Goal: Information Seeking & Learning: Learn about a topic

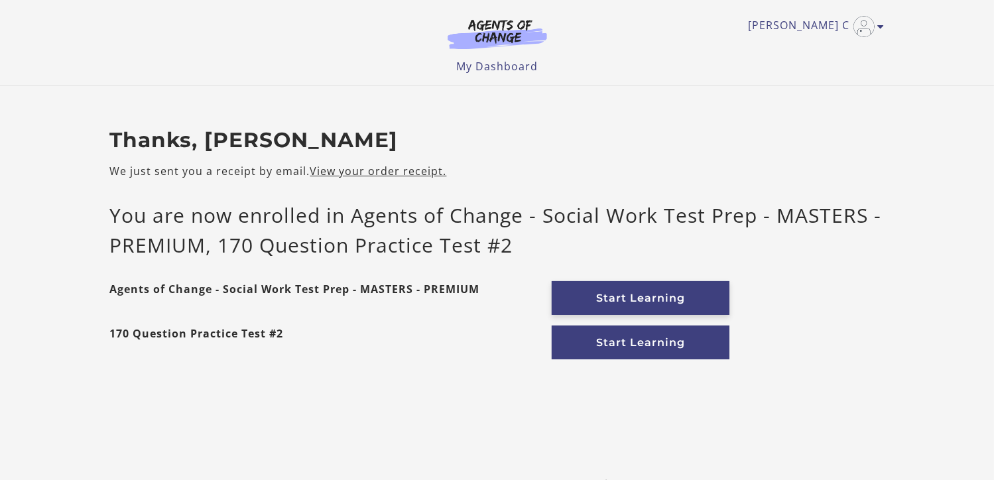
click at [629, 295] on link "Start Learning" at bounding box center [641, 298] width 178 height 34
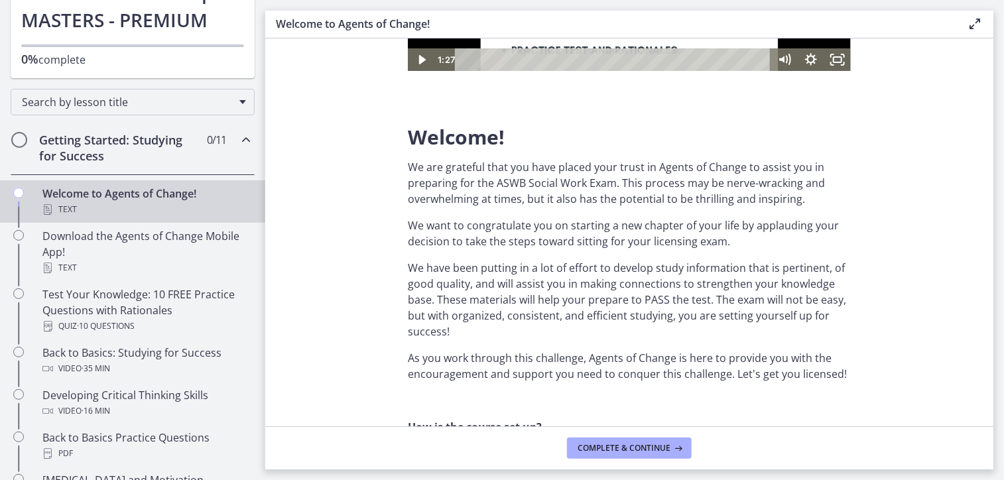
scroll to position [120, 0]
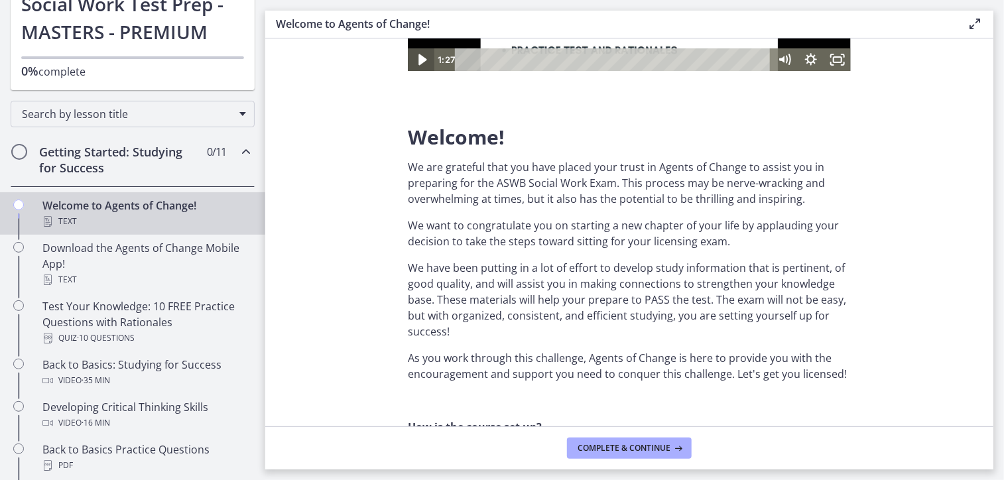
click at [417, 56] on icon "Play Video" at bounding box center [422, 59] width 32 height 27
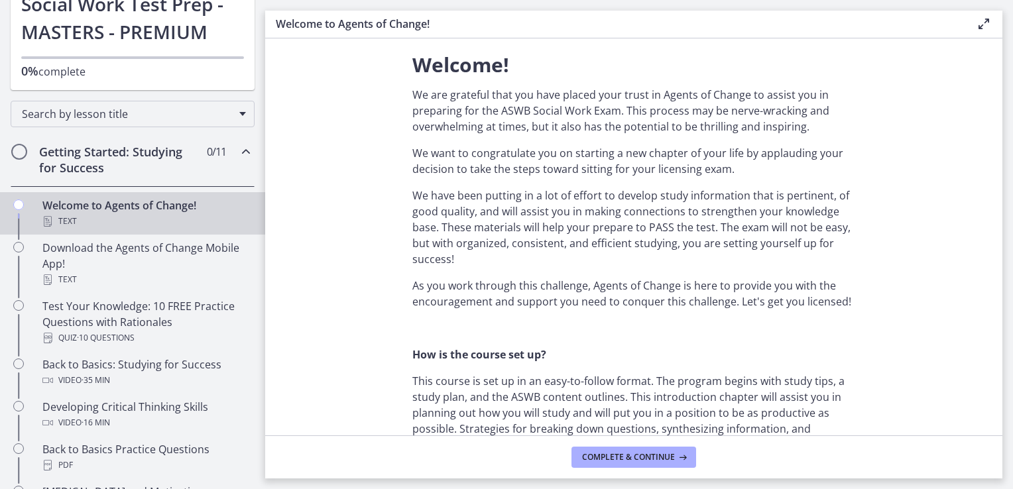
scroll to position [365, 0]
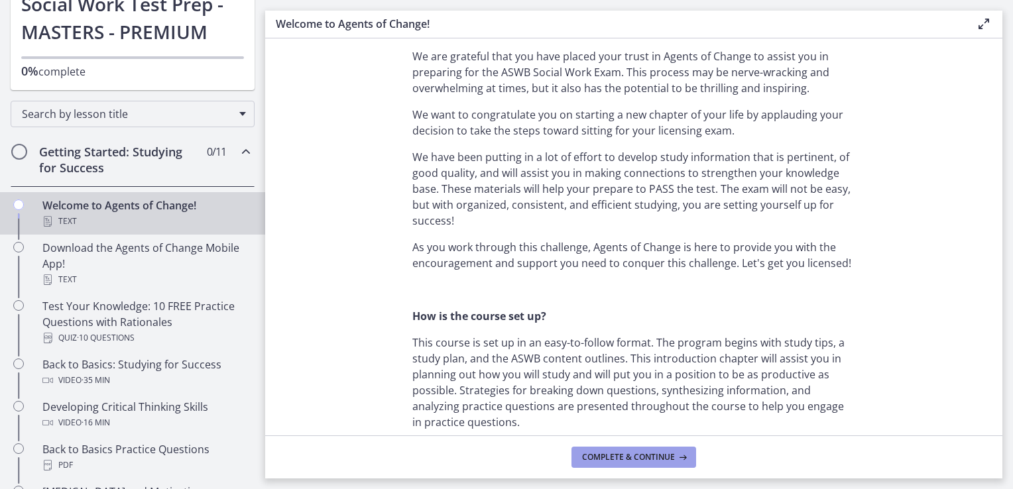
click at [621, 460] on span "Complete & continue" at bounding box center [628, 457] width 93 height 11
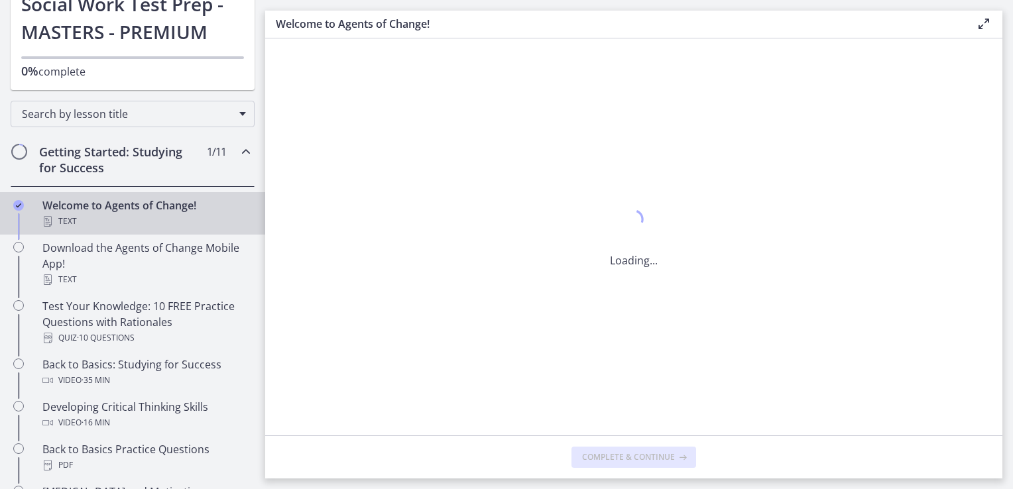
scroll to position [0, 0]
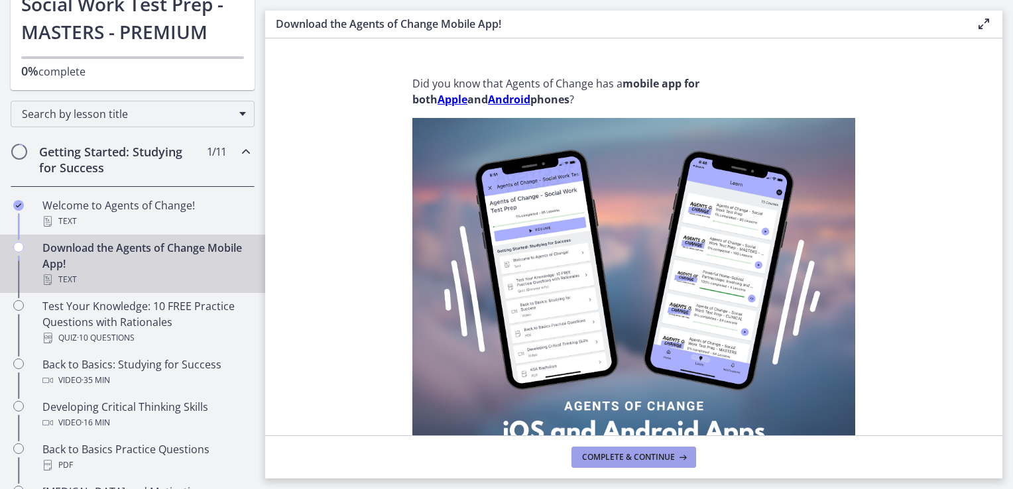
click at [621, 459] on span "Complete & continue" at bounding box center [628, 457] width 93 height 11
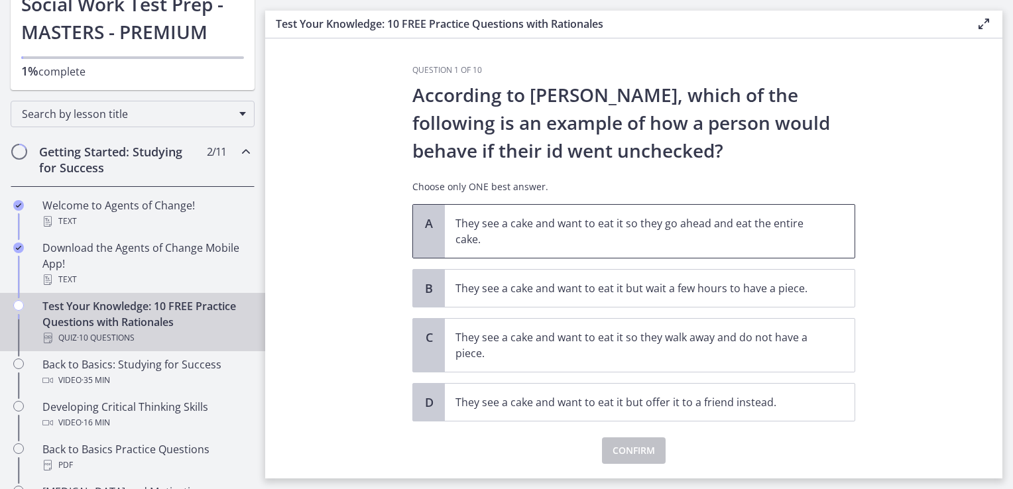
click at [501, 219] on p "They see a cake and want to eat it so they go ahead and eat the entire cake." at bounding box center [637, 232] width 362 height 32
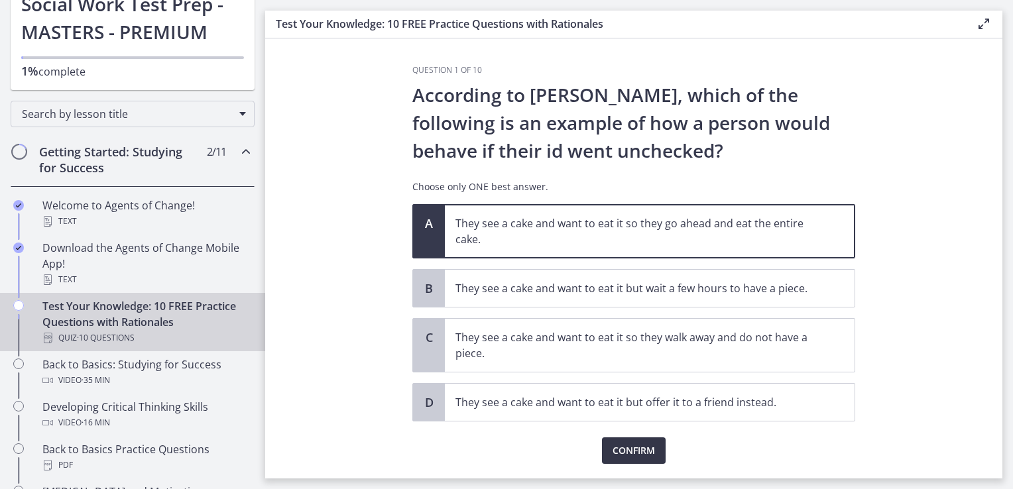
click at [613, 443] on span "Confirm" at bounding box center [634, 451] width 42 height 16
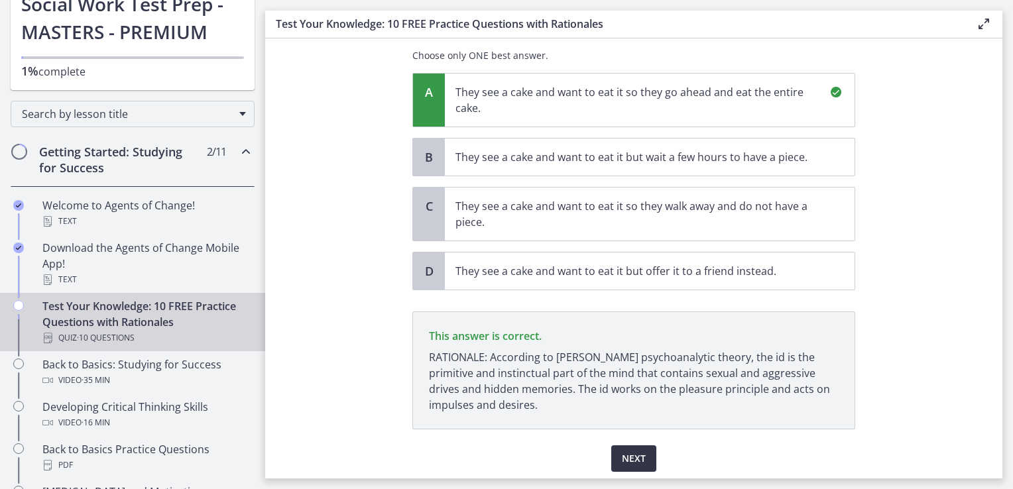
scroll to position [176, 0]
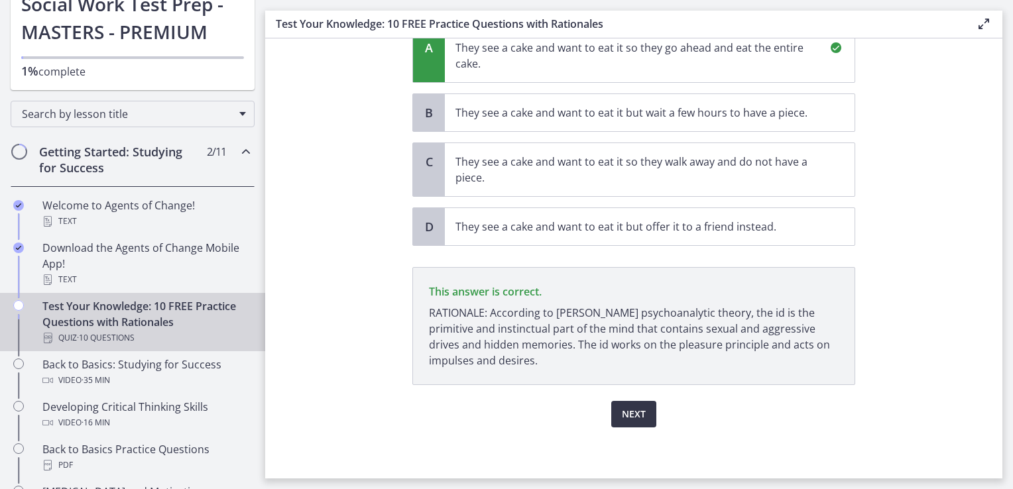
click at [631, 412] on span "Next" at bounding box center [634, 415] width 24 height 16
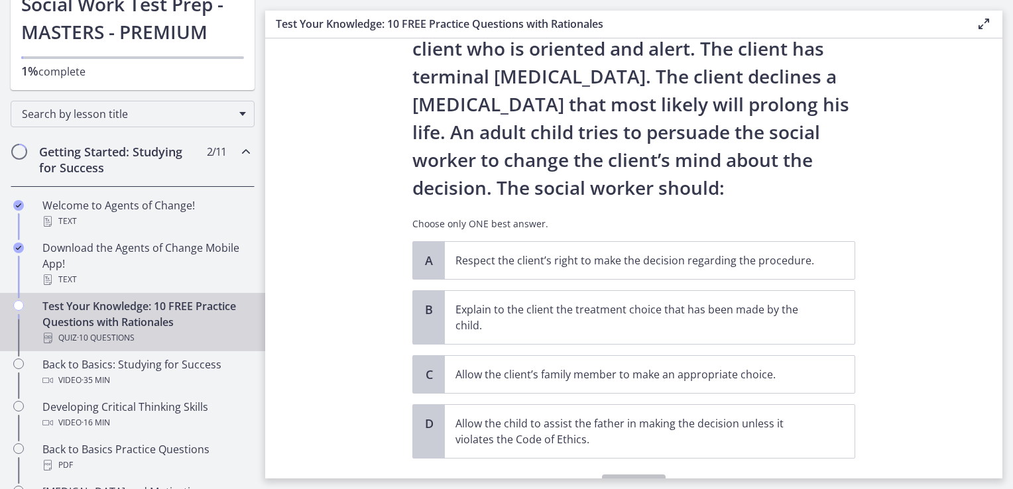
scroll to position [80, 0]
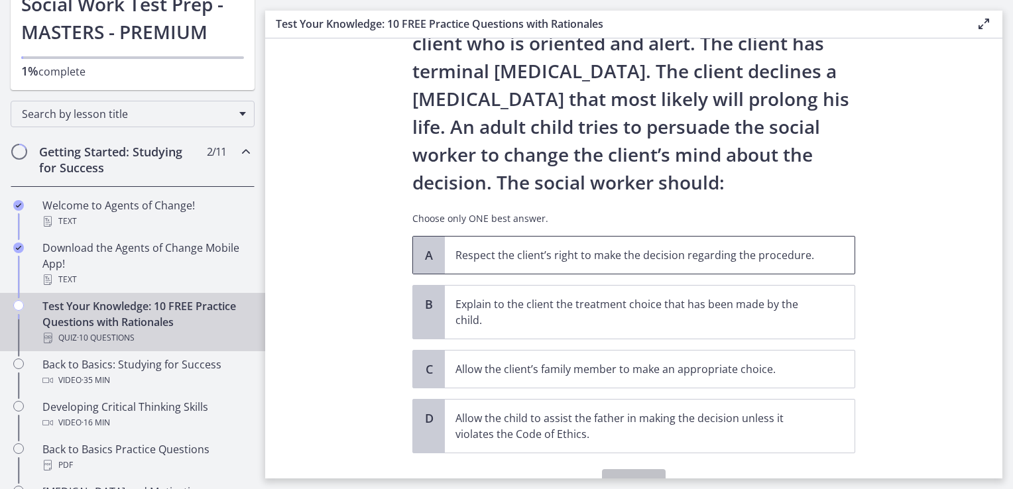
click at [582, 253] on p "Respect the client’s right to make the decision regarding the procedure." at bounding box center [637, 255] width 362 height 16
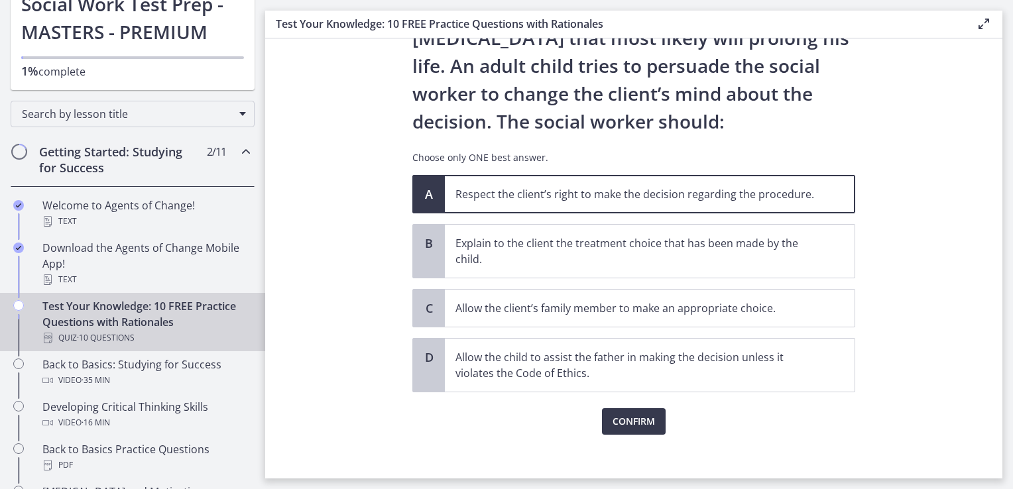
scroll to position [142, 0]
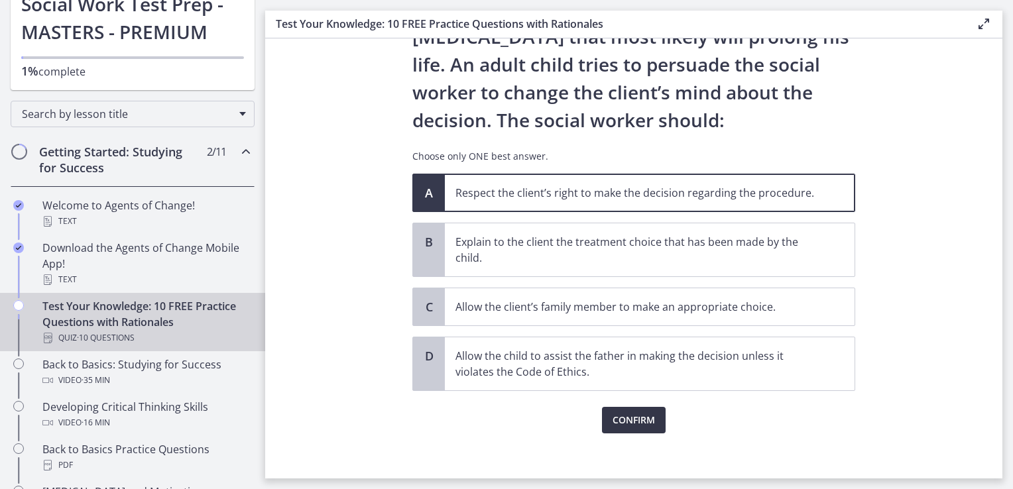
click at [631, 420] on span "Confirm" at bounding box center [634, 420] width 42 height 16
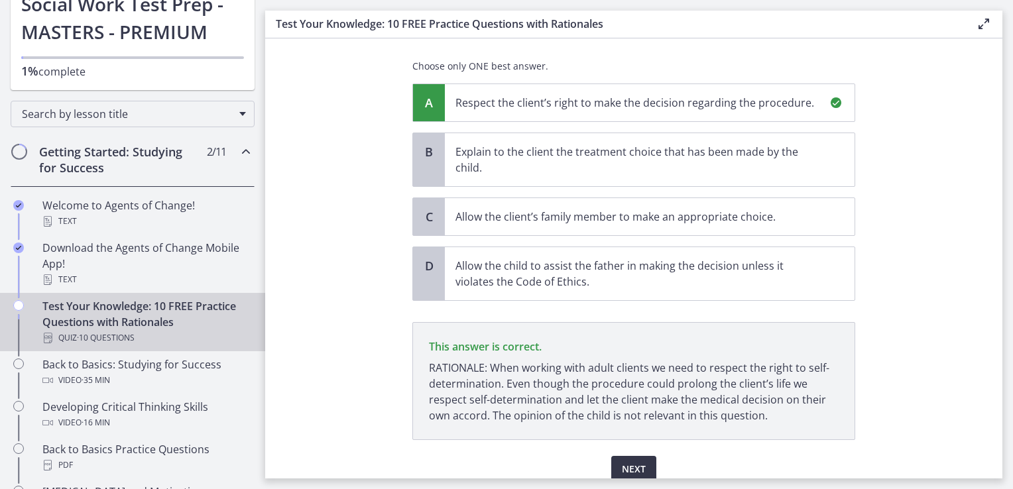
scroll to position [287, 0]
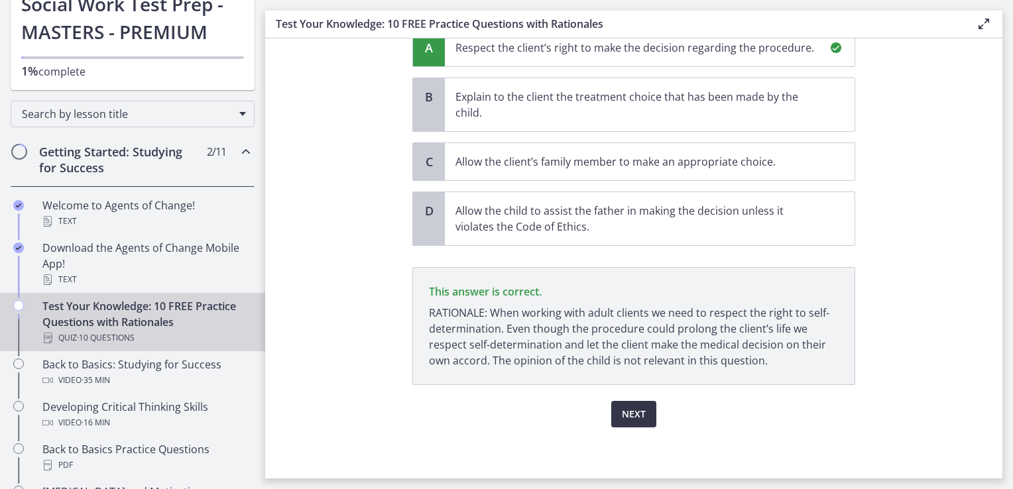
click at [631, 420] on button "Next" at bounding box center [633, 414] width 45 height 27
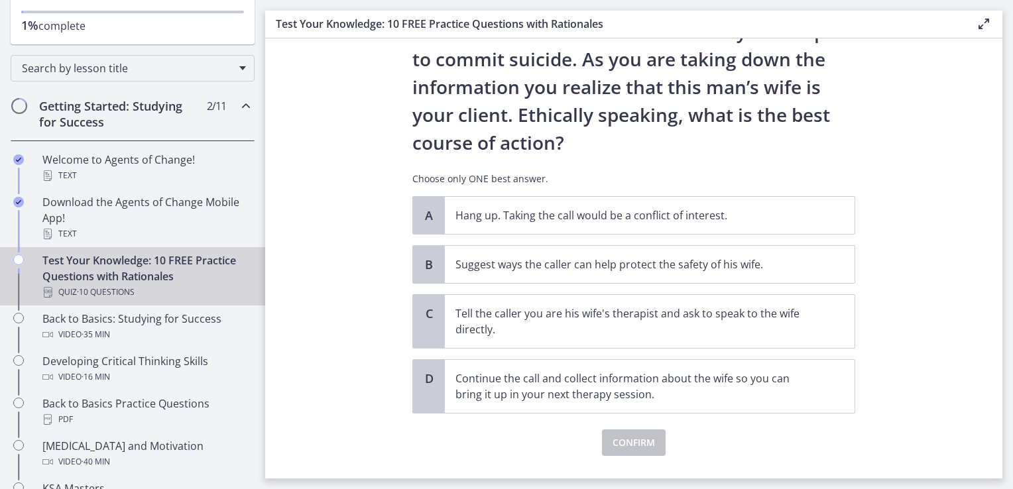
scroll to position [154, 0]
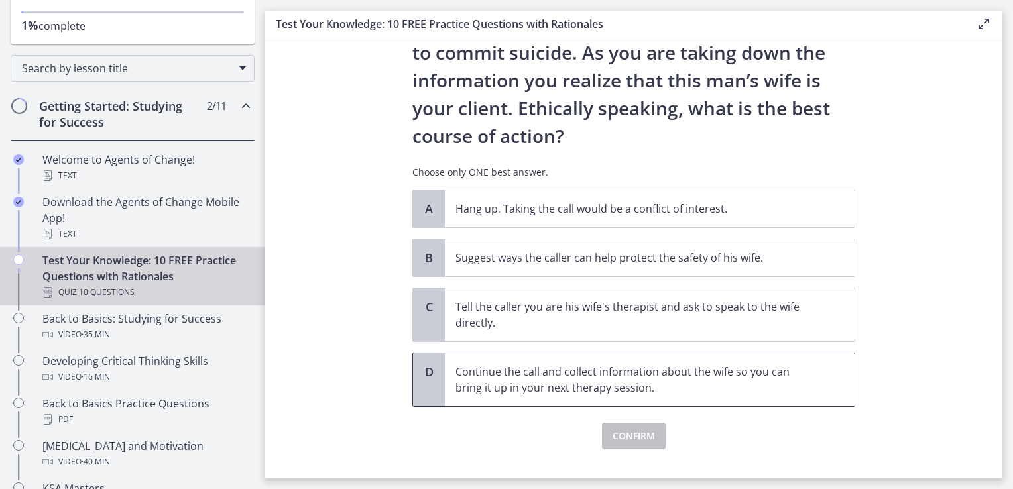
click at [612, 395] on span "Continue the call and collect information about the wife so you can bring it up…" at bounding box center [650, 379] width 410 height 53
click at [621, 434] on span "Confirm" at bounding box center [634, 436] width 42 height 16
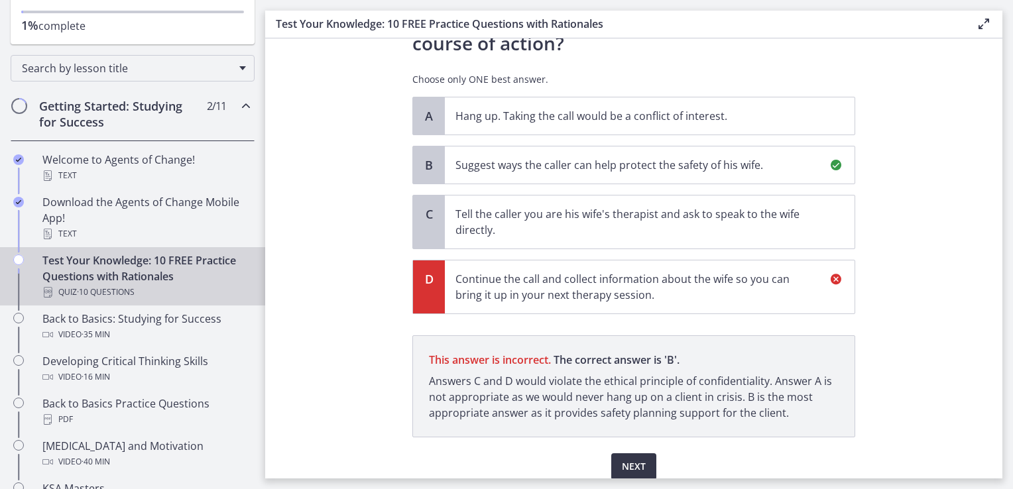
scroll to position [299, 0]
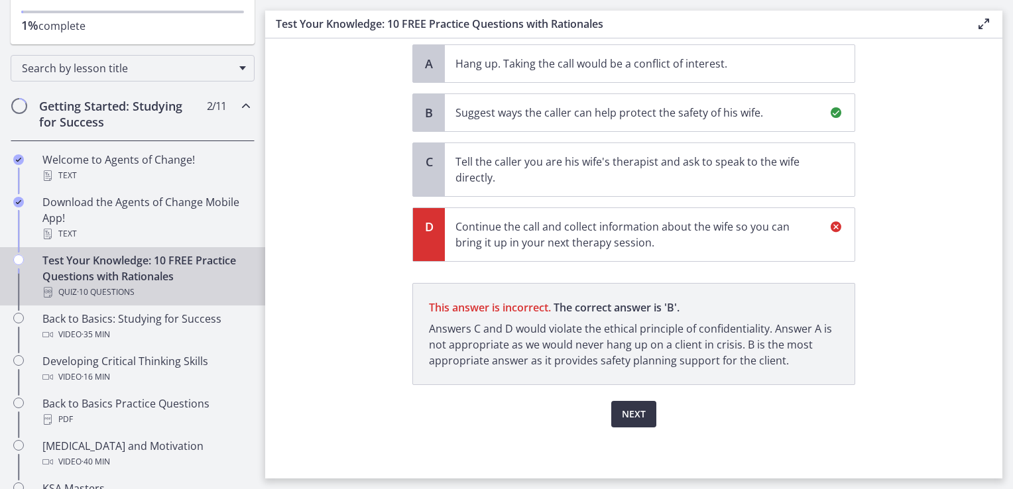
click at [629, 413] on span "Next" at bounding box center [634, 415] width 24 height 16
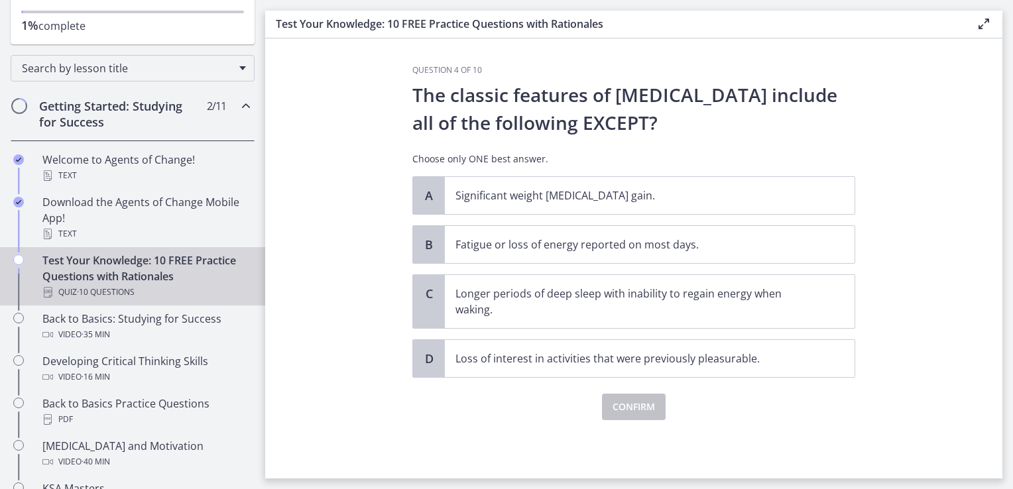
scroll to position [0, 0]
click at [509, 251] on p "Fatigue or loss of energy reported on most days." at bounding box center [637, 245] width 362 height 16
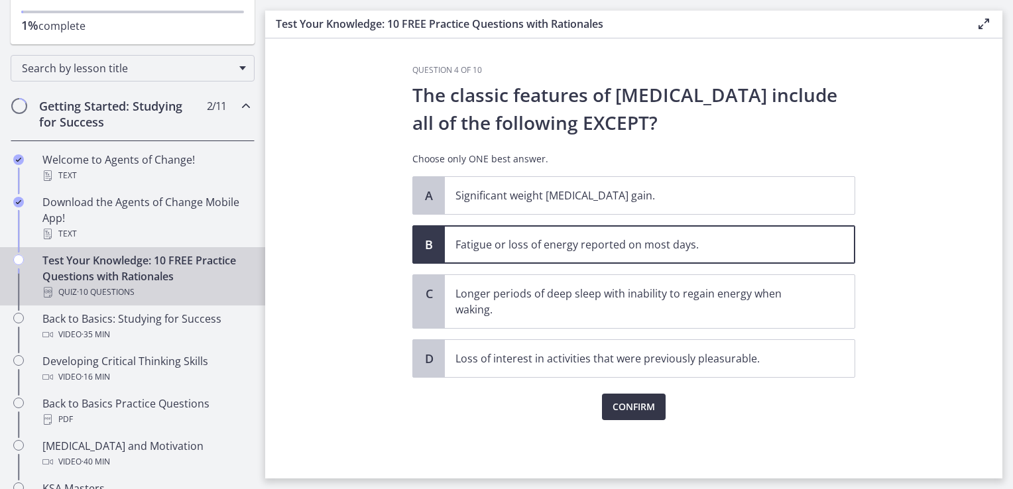
click at [608, 409] on button "Confirm" at bounding box center [634, 407] width 64 height 27
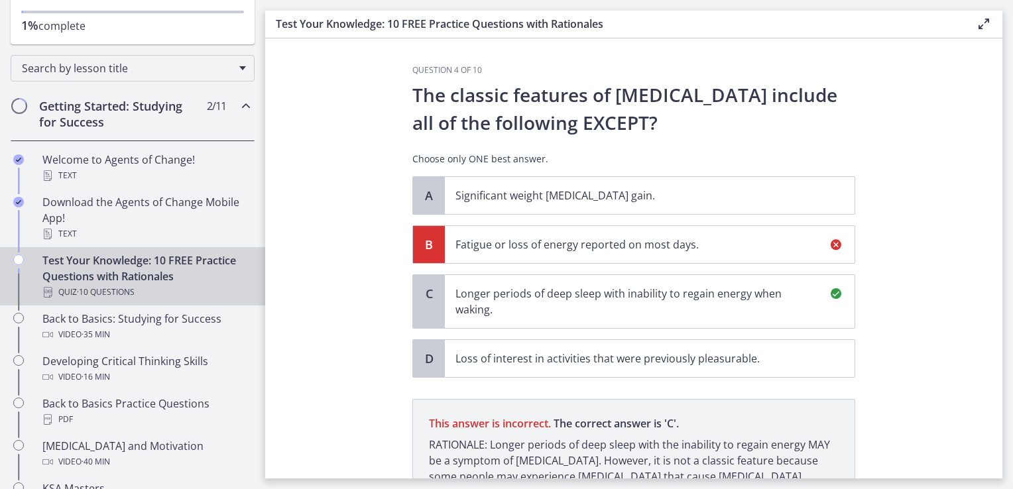
scroll to position [148, 0]
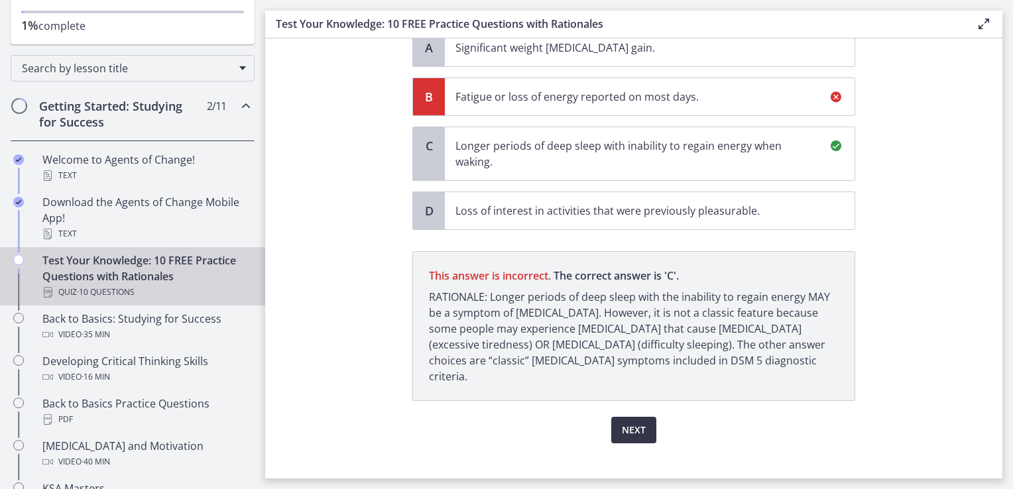
click at [631, 422] on span "Next" at bounding box center [634, 430] width 24 height 16
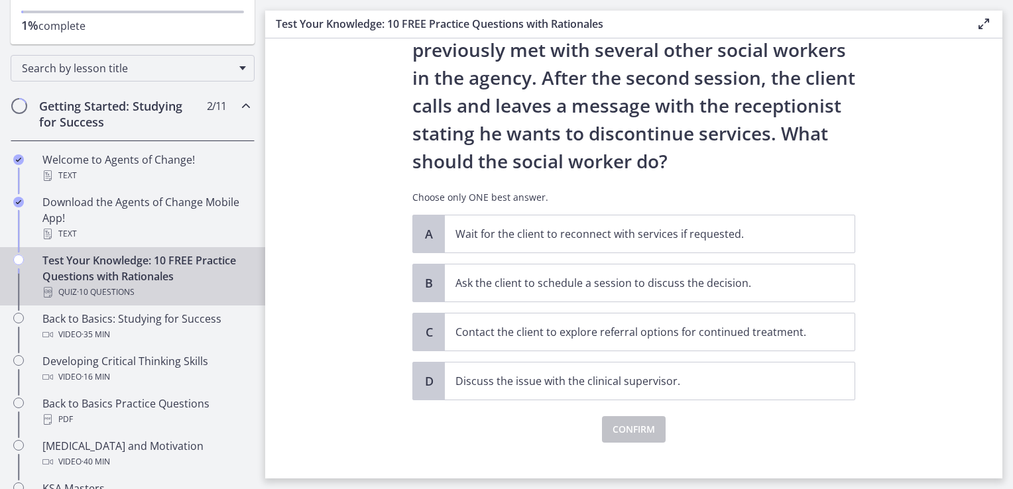
scroll to position [103, 0]
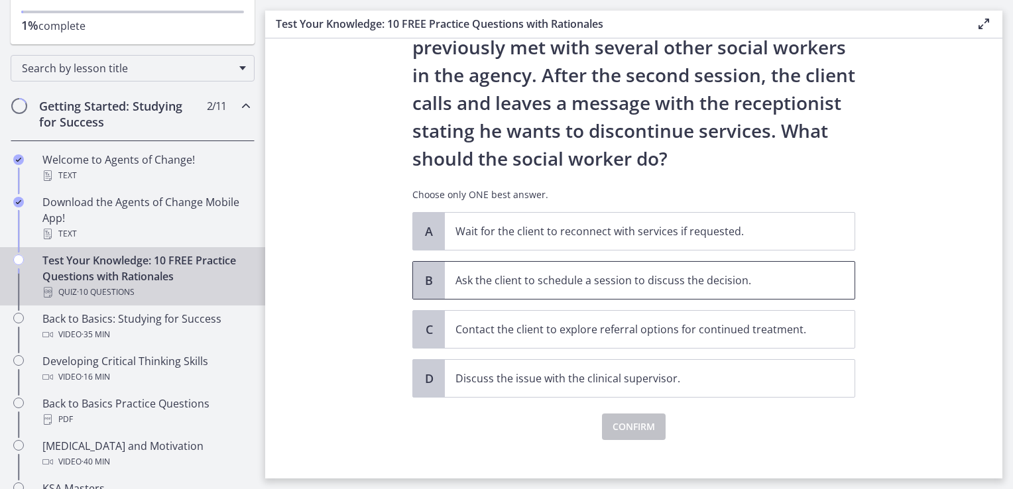
click at [435, 292] on div "B" at bounding box center [429, 280] width 32 height 37
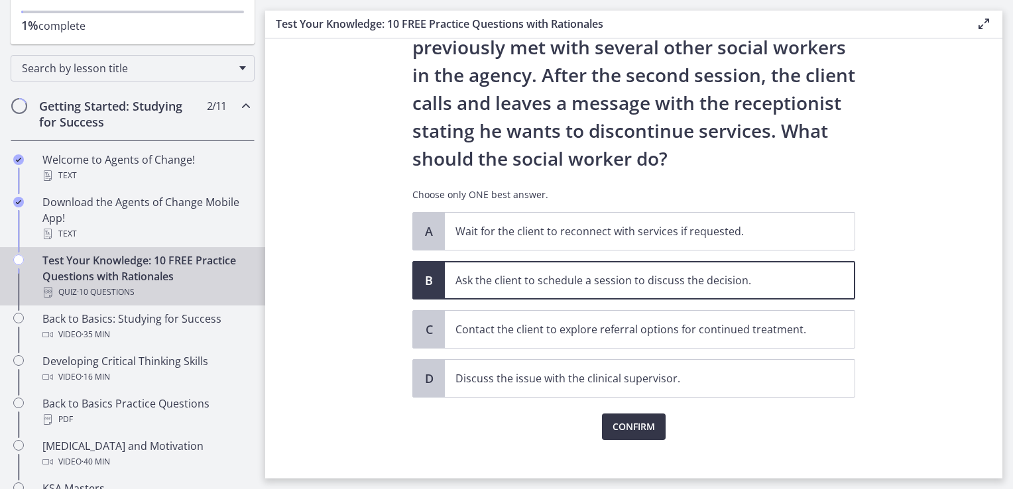
click at [615, 425] on span "Confirm" at bounding box center [634, 427] width 42 height 16
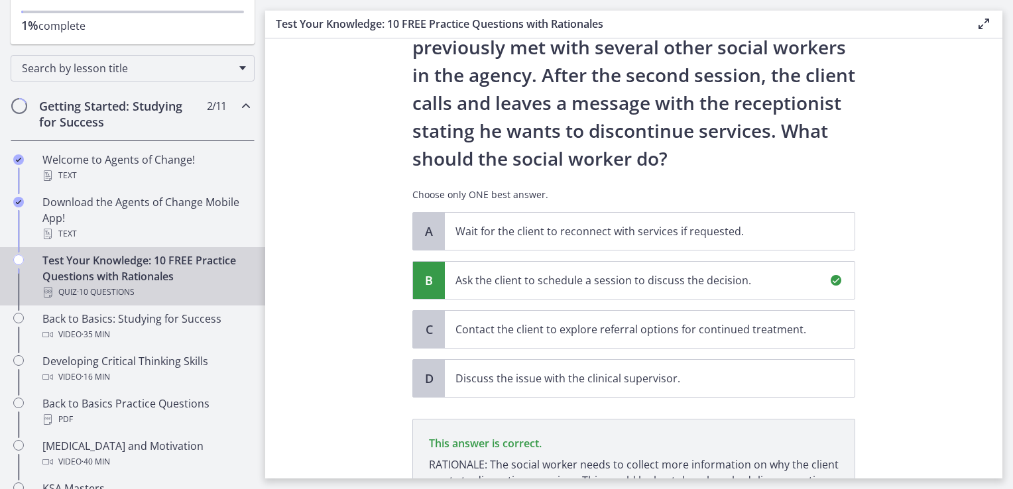
scroll to position [271, 0]
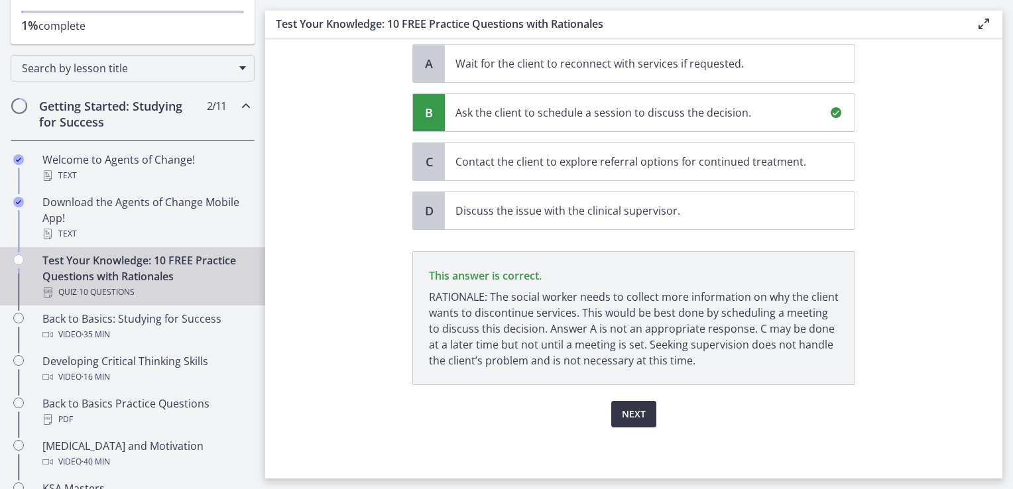
click at [637, 407] on span "Next" at bounding box center [634, 415] width 24 height 16
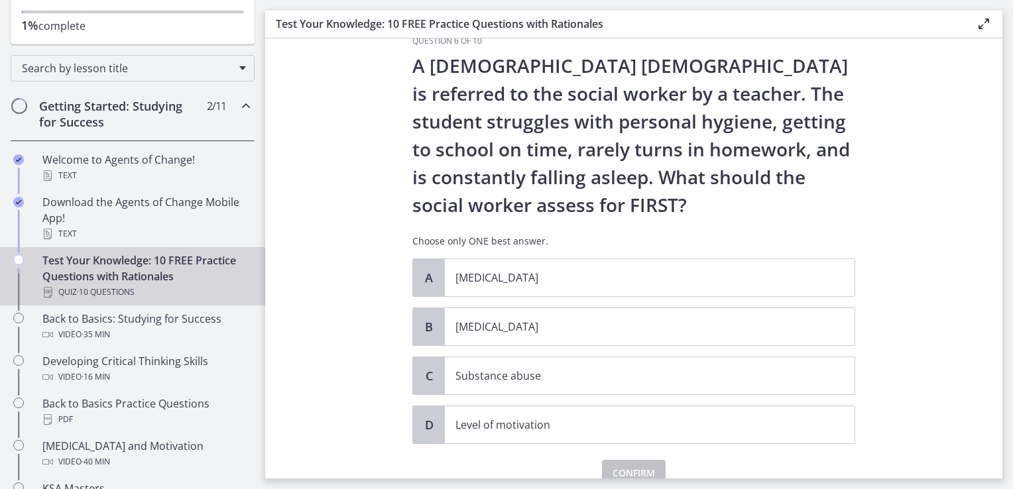
scroll to position [30, 0]
click at [489, 324] on p "[MEDICAL_DATA]" at bounding box center [637, 326] width 362 height 16
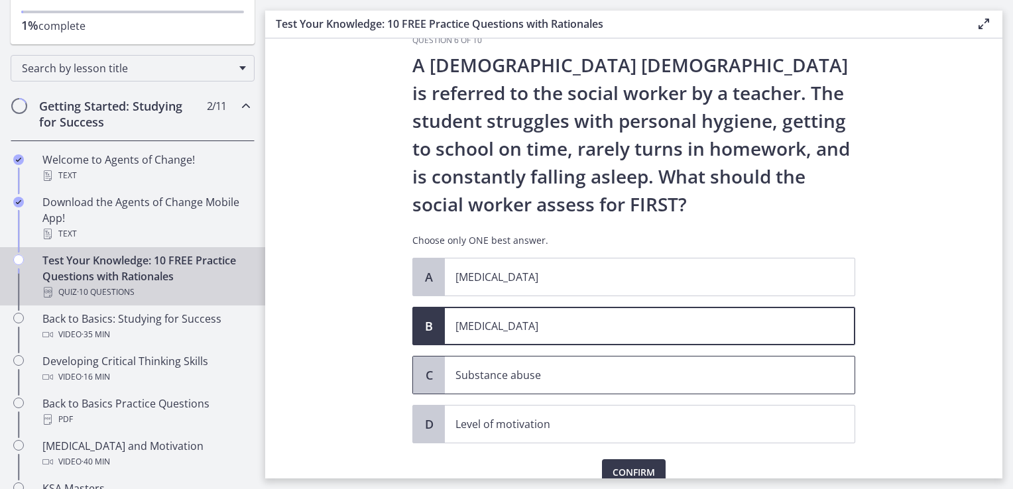
click at [475, 383] on span "Substance abuse" at bounding box center [650, 375] width 410 height 37
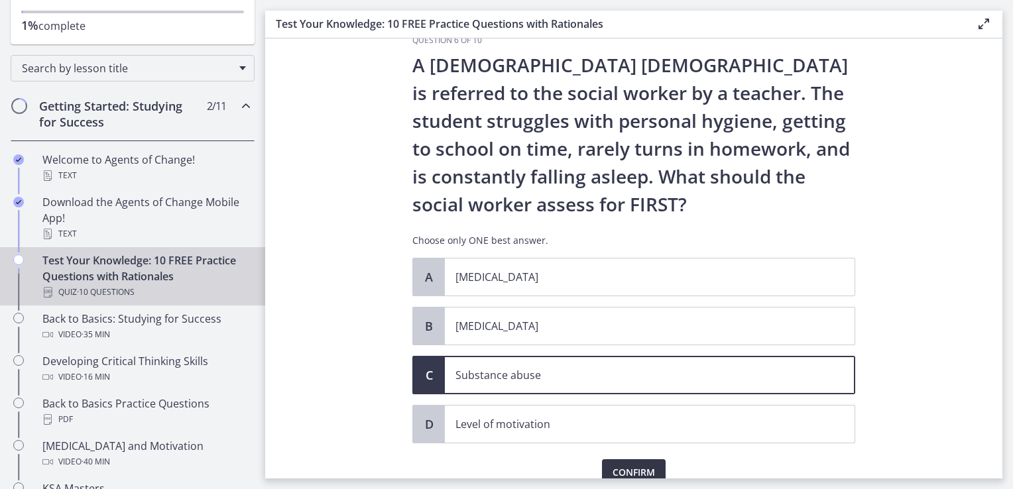
click at [633, 477] on span "Confirm" at bounding box center [634, 473] width 42 height 16
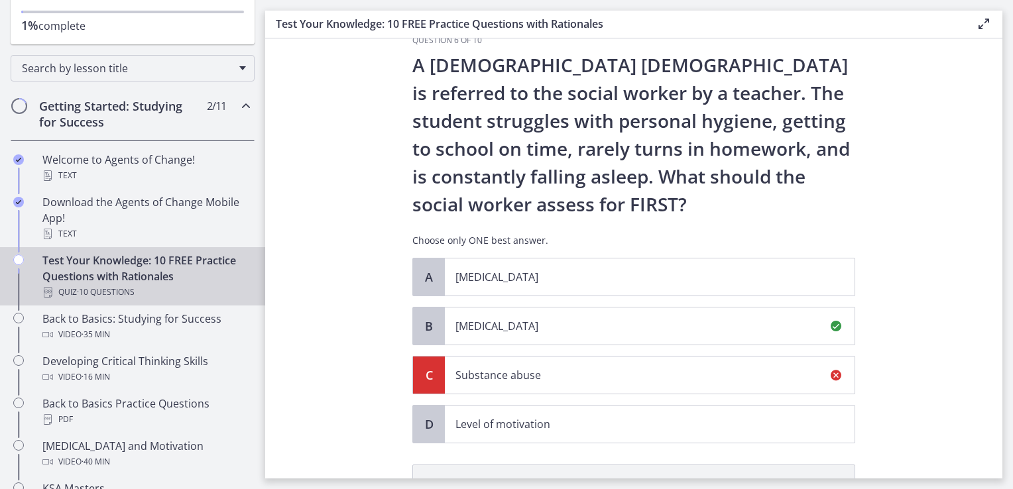
scroll to position [243, 0]
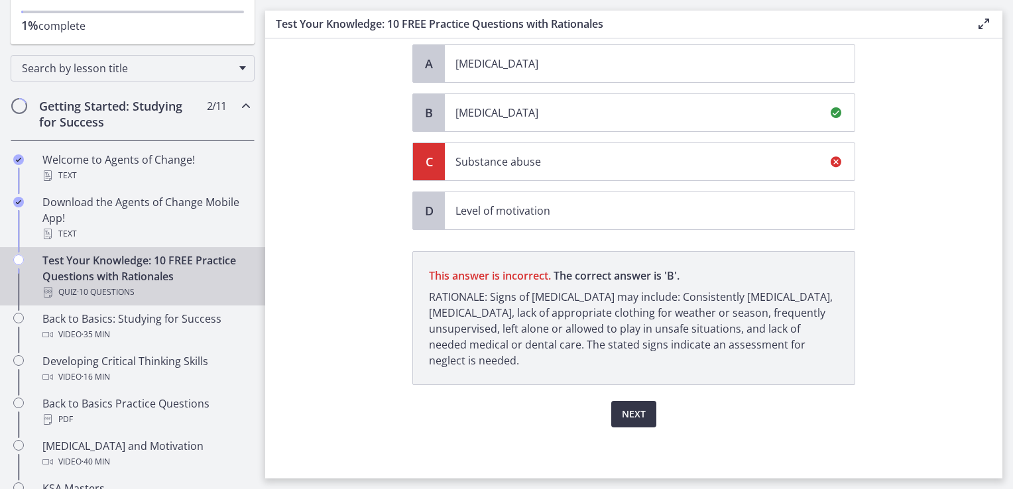
click at [637, 418] on span "Next" at bounding box center [634, 415] width 24 height 16
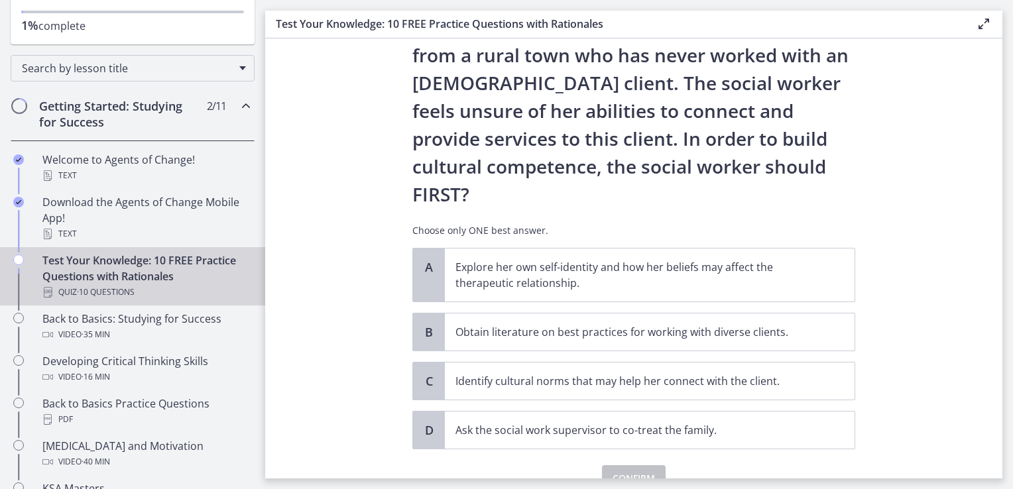
scroll to position [182, 0]
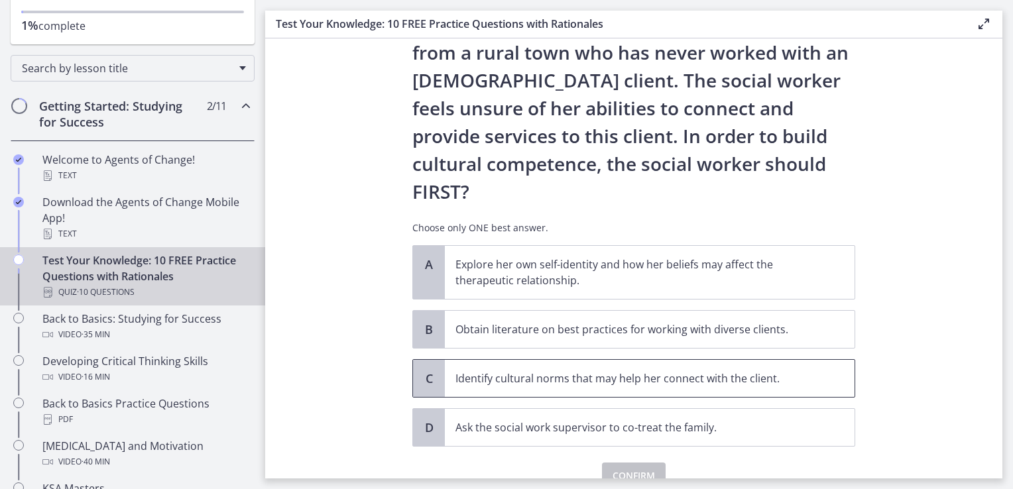
click at [647, 360] on span "Identify cultural norms that may help her connect with the client." at bounding box center [650, 378] width 410 height 37
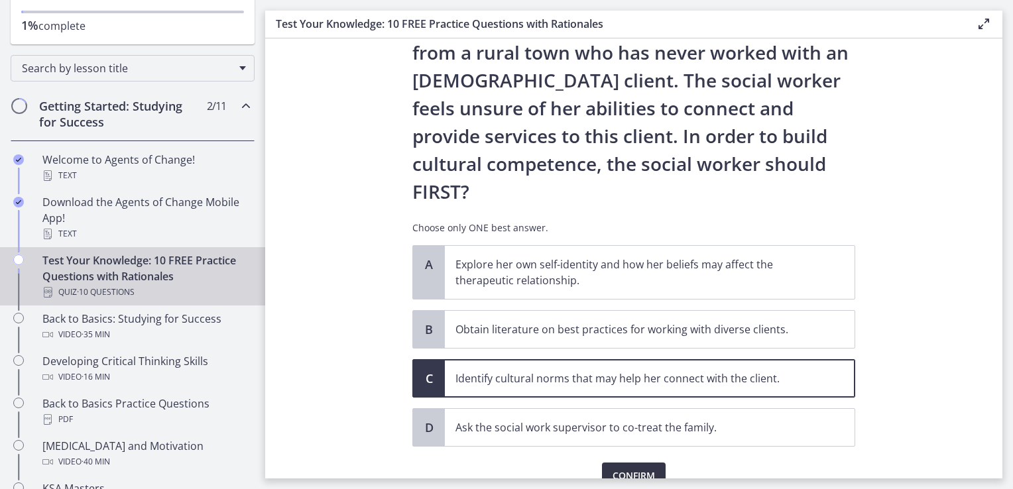
click at [647, 463] on button "Confirm" at bounding box center [634, 476] width 64 height 27
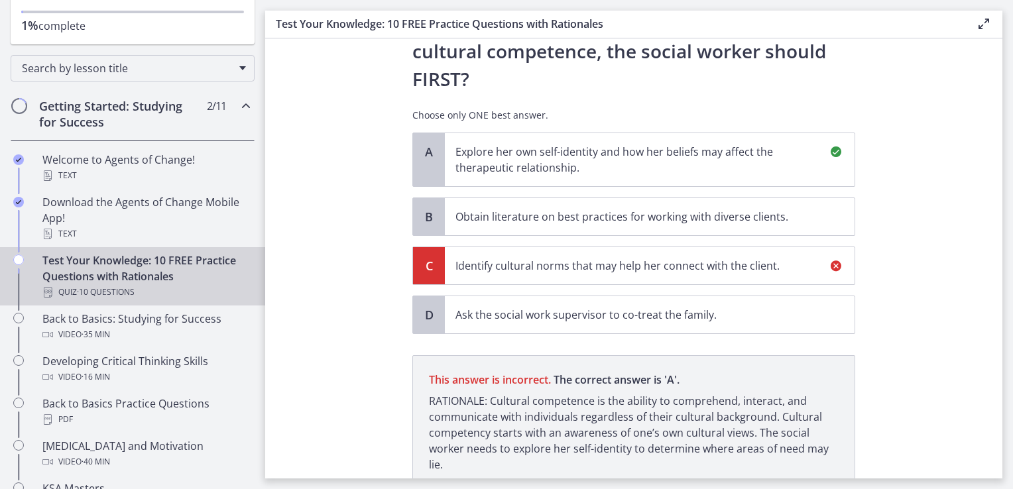
scroll to position [343, 0]
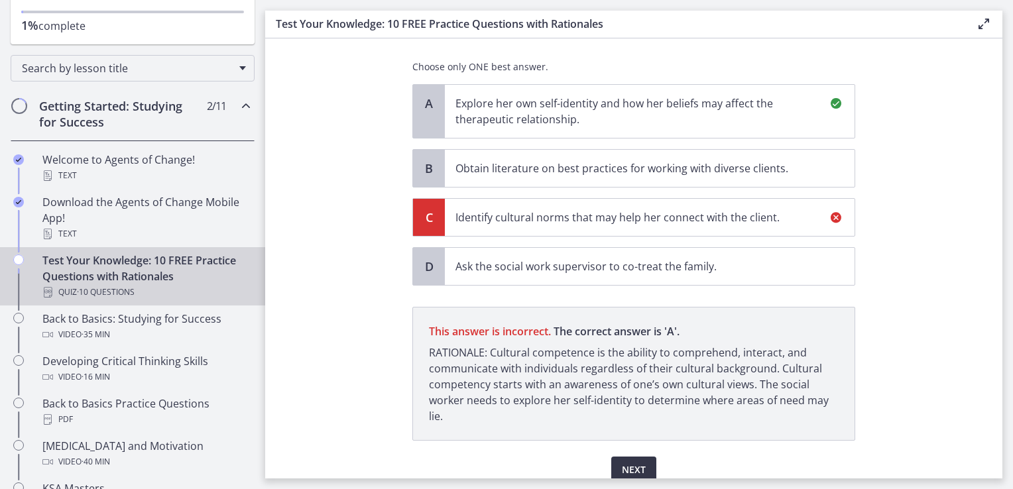
click at [628, 462] on span "Next" at bounding box center [634, 470] width 24 height 16
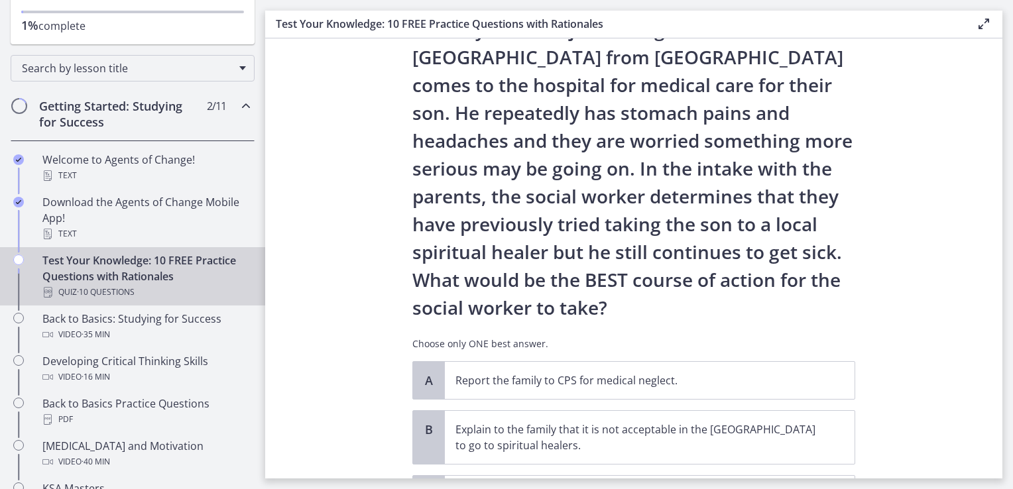
scroll to position [66, 0]
drag, startPoint x: 1006, startPoint y: 261, endPoint x: 1011, endPoint y: 309, distance: 48.0
click at [1003, 309] on main "Test Your Knowledge: 10 FREE Practice Questions with Rationales Enable fullscre…" at bounding box center [639, 244] width 748 height 489
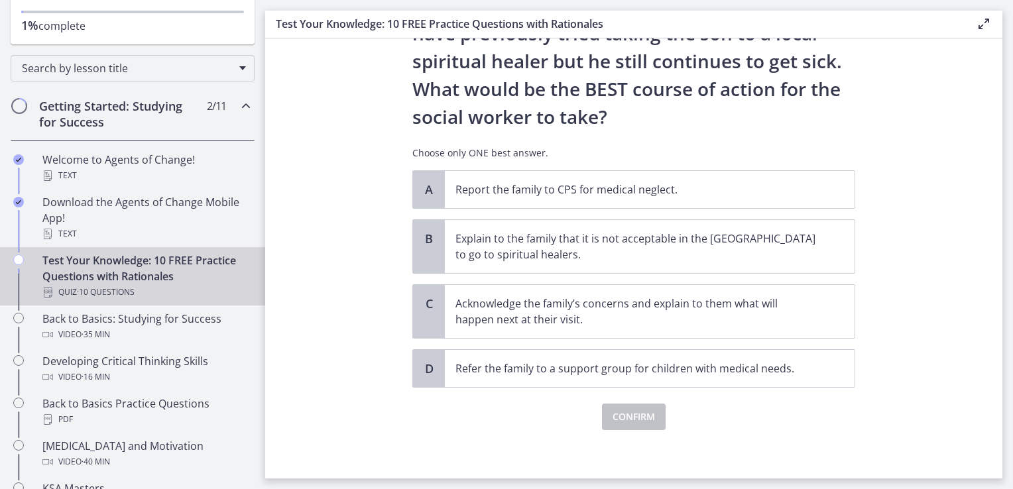
scroll to position [260, 0]
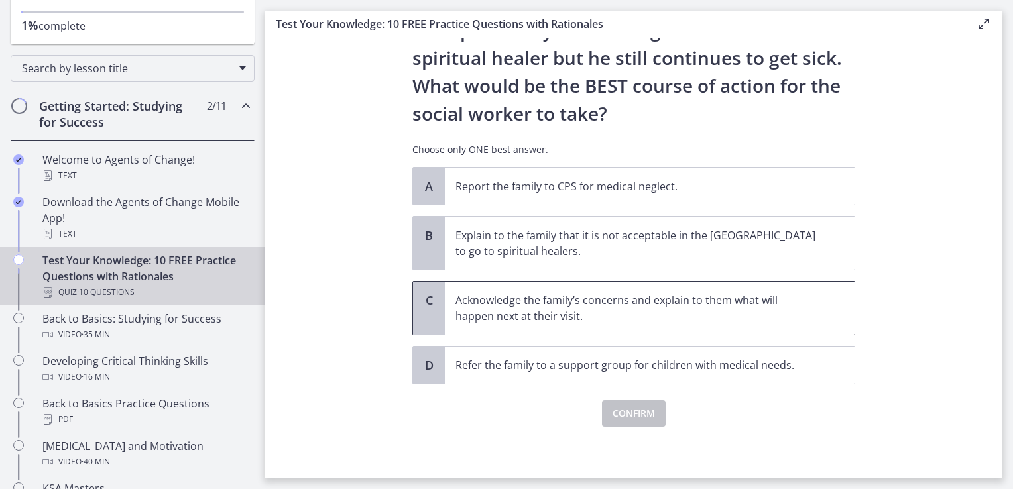
click at [546, 294] on p "Acknowledge the family’s concerns and explain to them what will happen next at …" at bounding box center [637, 308] width 362 height 32
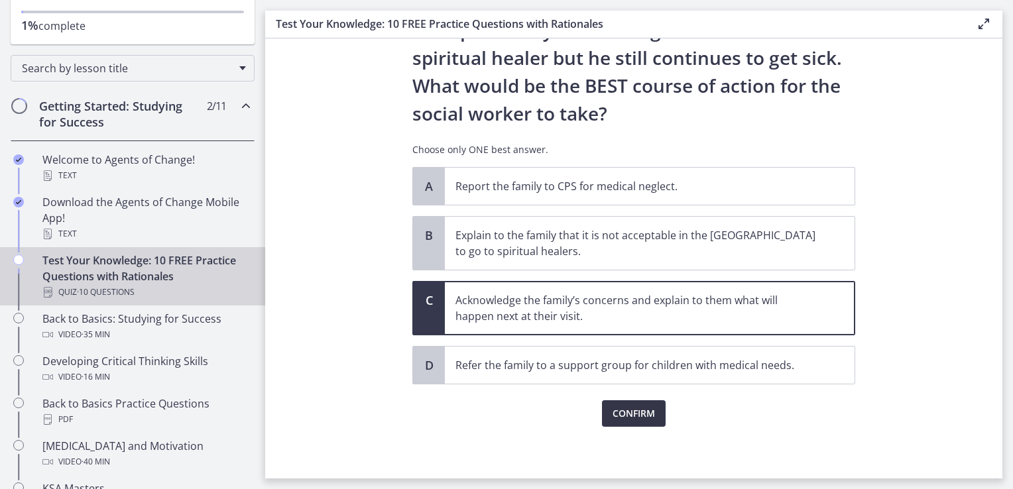
click at [622, 412] on span "Confirm" at bounding box center [634, 414] width 42 height 16
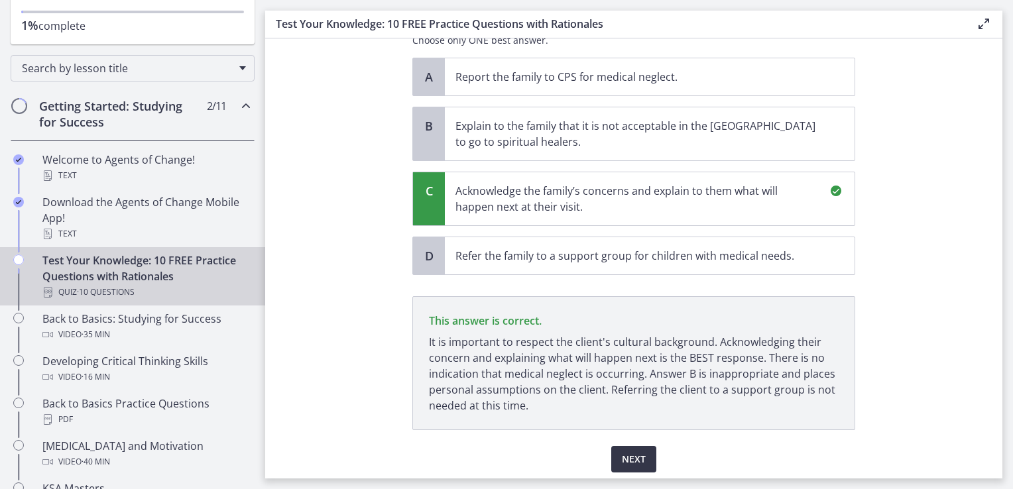
scroll to position [414, 0]
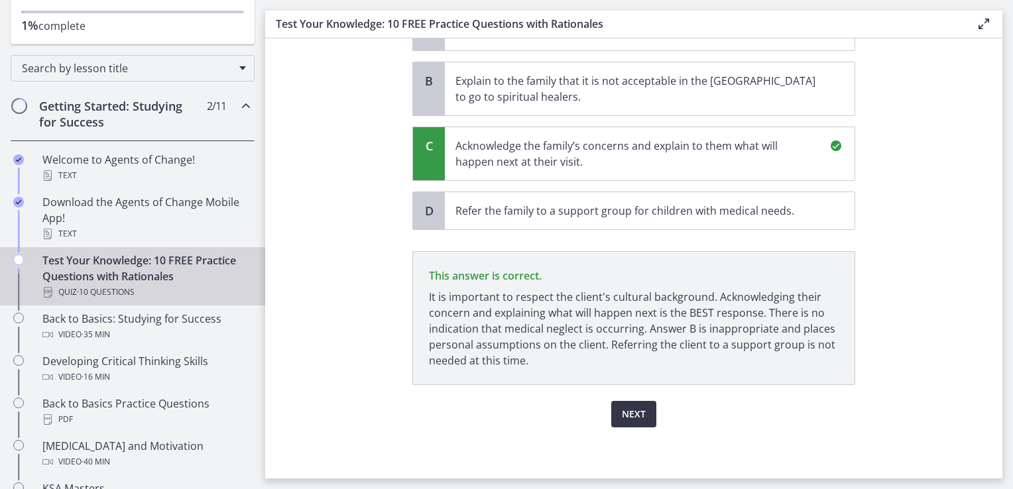
click at [629, 416] on span "Next" at bounding box center [634, 415] width 24 height 16
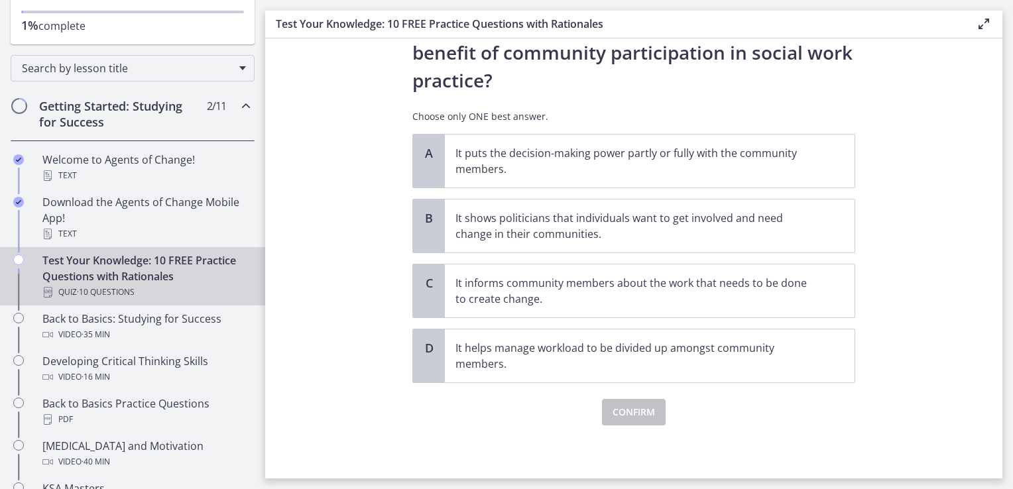
scroll to position [0, 0]
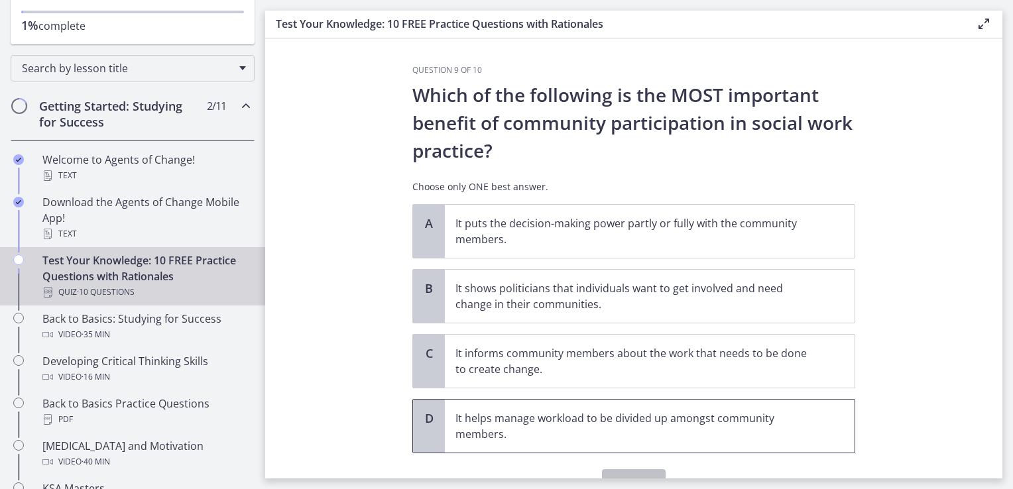
drag, startPoint x: 629, startPoint y: 416, endPoint x: 633, endPoint y: 442, distance: 25.5
click at [633, 442] on span "It helps manage workload to be divided up amongst community members." at bounding box center [650, 426] width 410 height 53
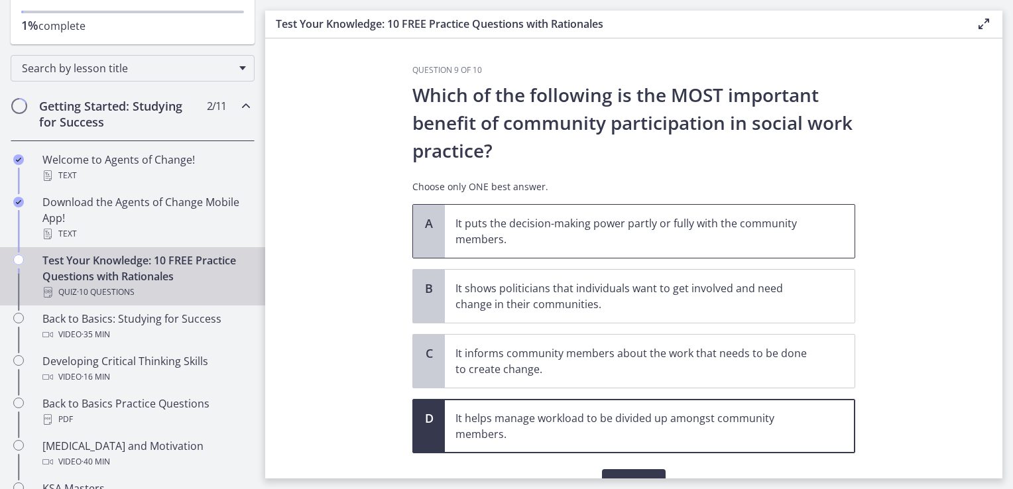
drag, startPoint x: 633, startPoint y: 442, endPoint x: 611, endPoint y: 238, distance: 204.8
click at [611, 238] on p "It puts the decision-making power partly or fully with the community members." at bounding box center [637, 232] width 362 height 32
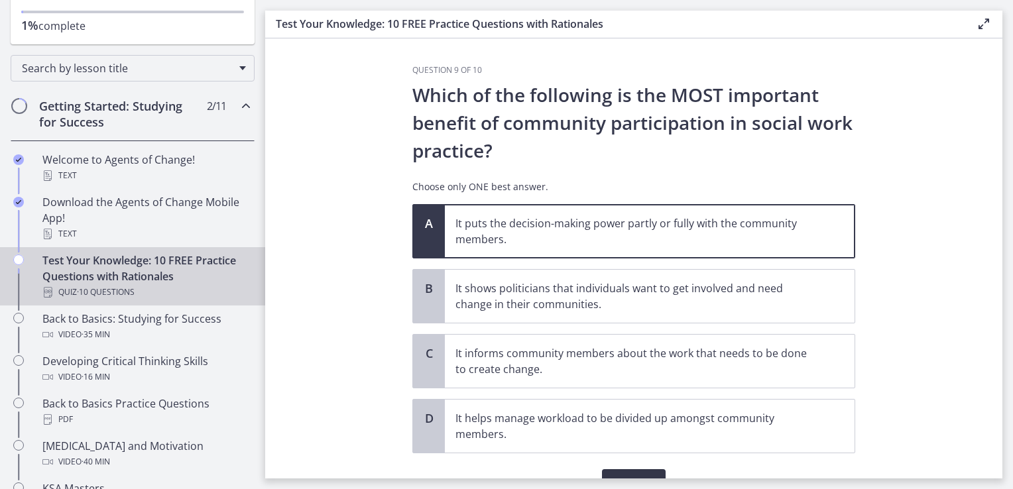
click at [618, 475] on span "Confirm" at bounding box center [634, 483] width 42 height 16
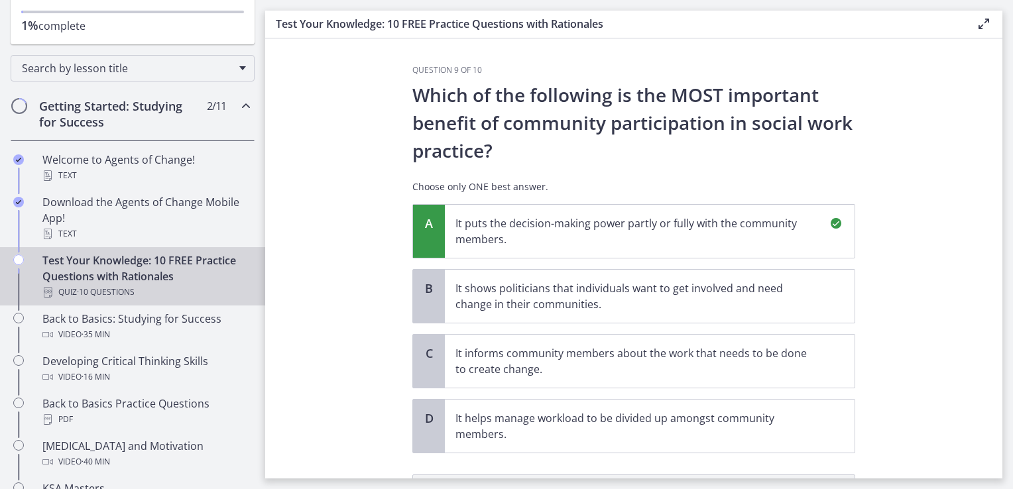
scroll to position [208, 0]
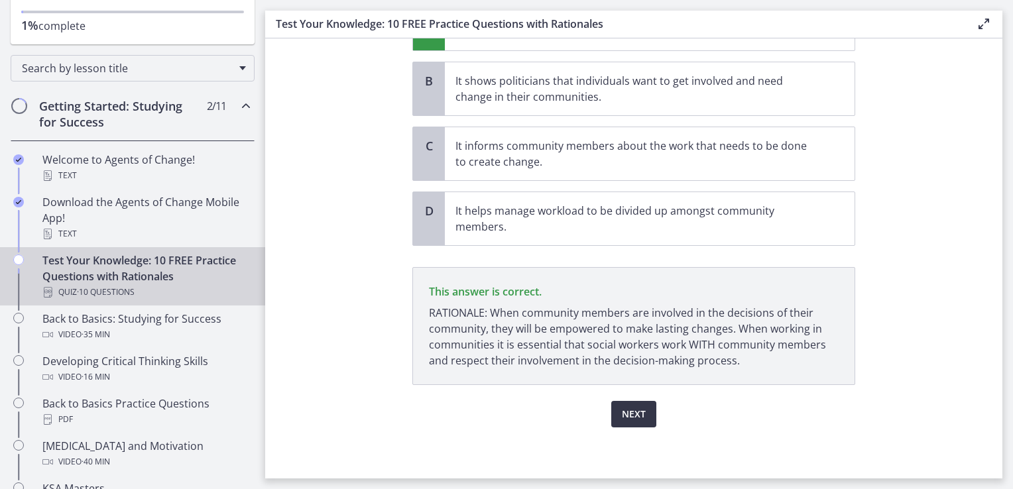
click at [629, 410] on span "Next" at bounding box center [634, 415] width 24 height 16
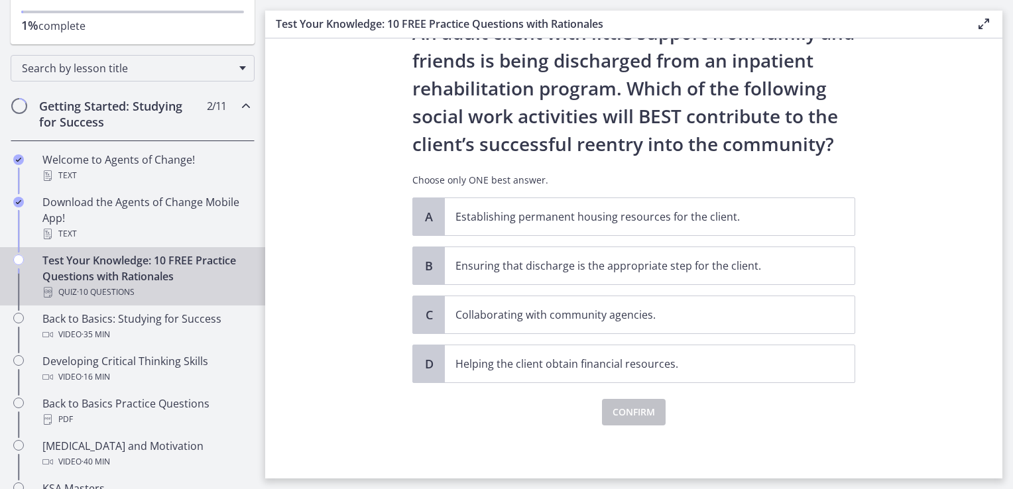
scroll to position [0, 0]
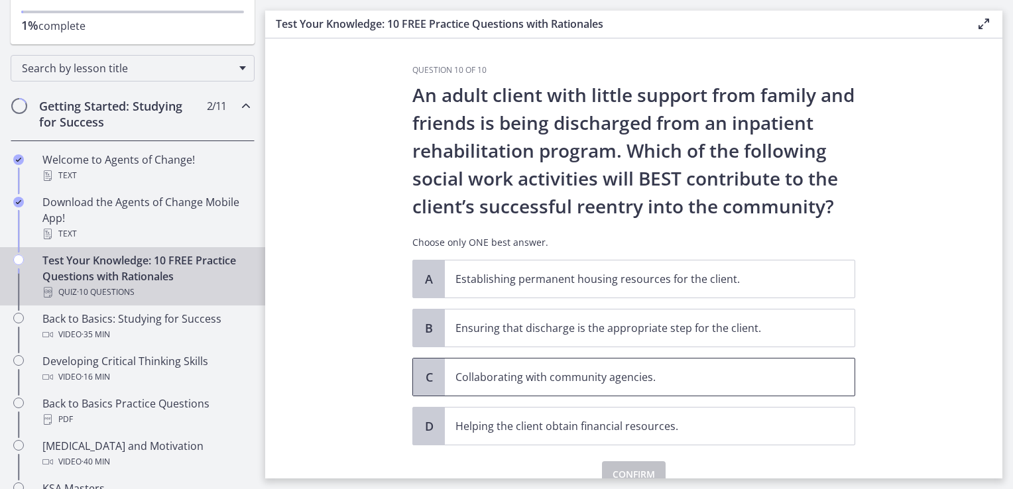
click at [506, 369] on p "Collaborating with community agencies." at bounding box center [637, 377] width 362 height 16
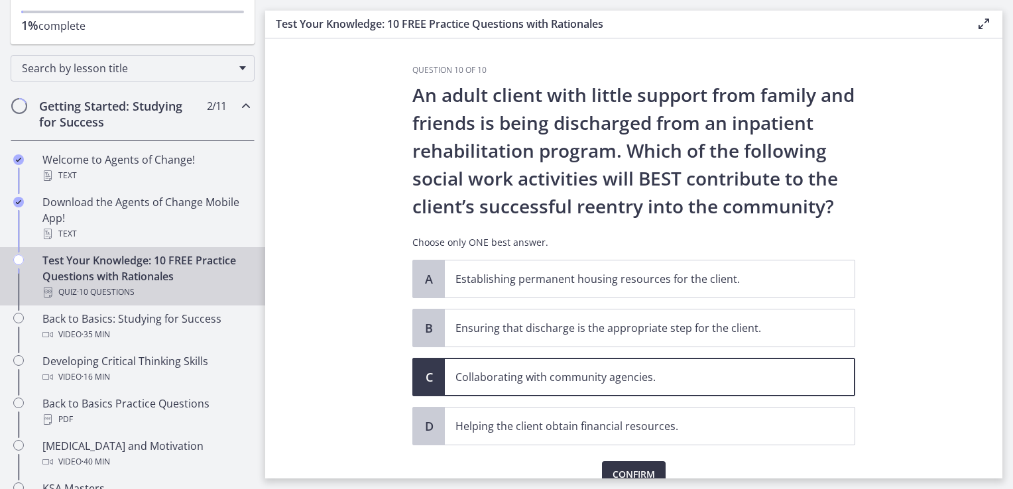
click at [621, 471] on span "Confirm" at bounding box center [634, 475] width 42 height 16
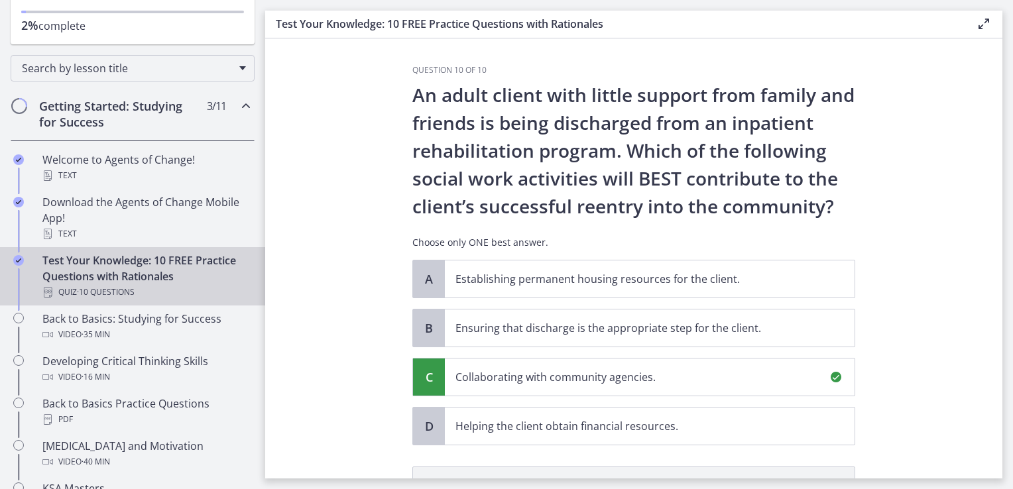
scroll to position [216, 0]
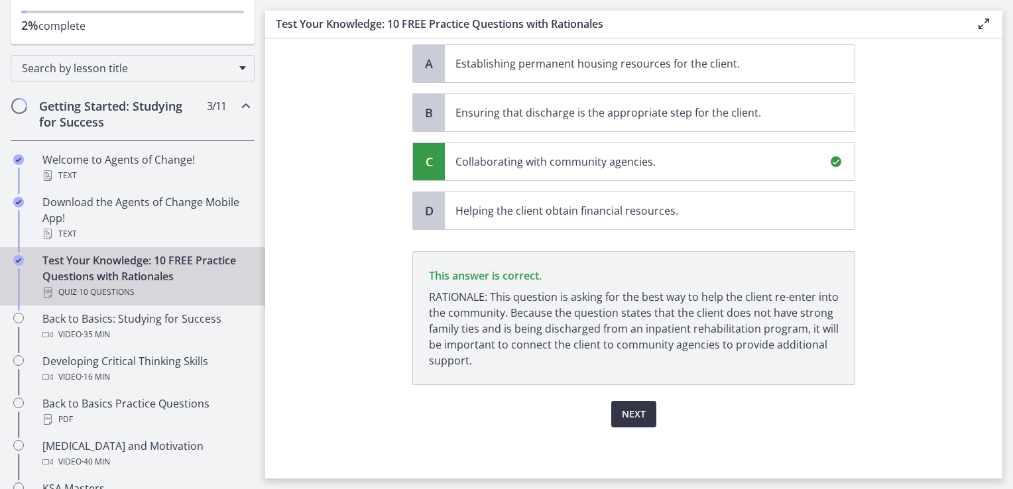
click at [625, 413] on span "Next" at bounding box center [634, 415] width 24 height 16
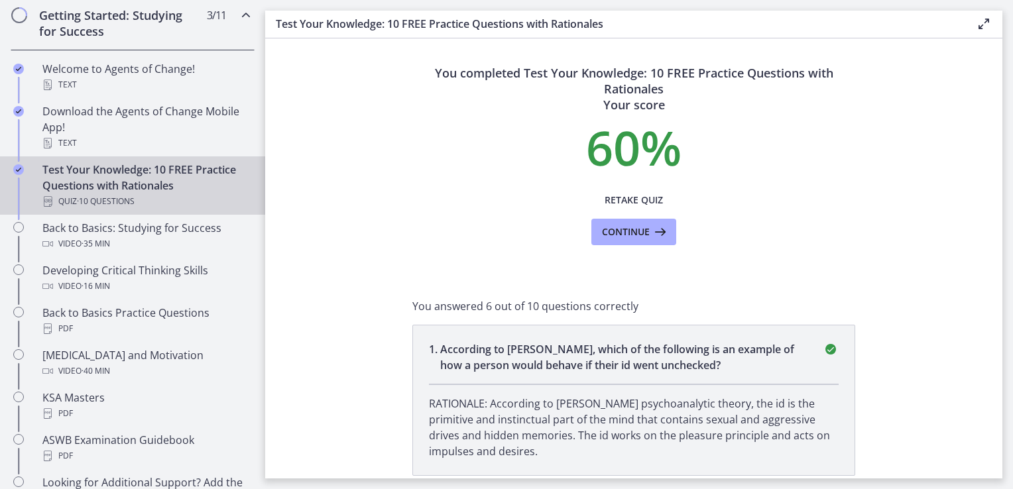
scroll to position [270, 0]
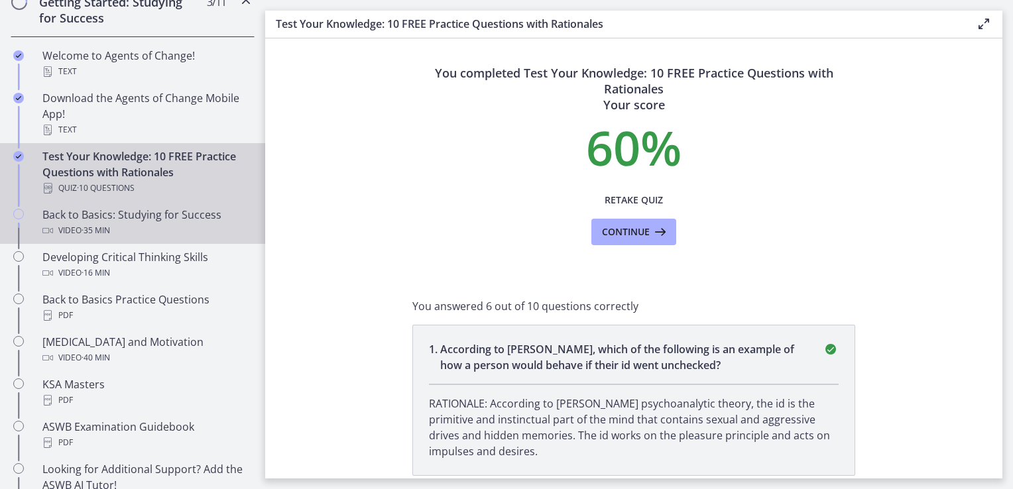
click at [167, 213] on div "Back to Basics: Studying for Success Video · 35 min" at bounding box center [145, 223] width 207 height 32
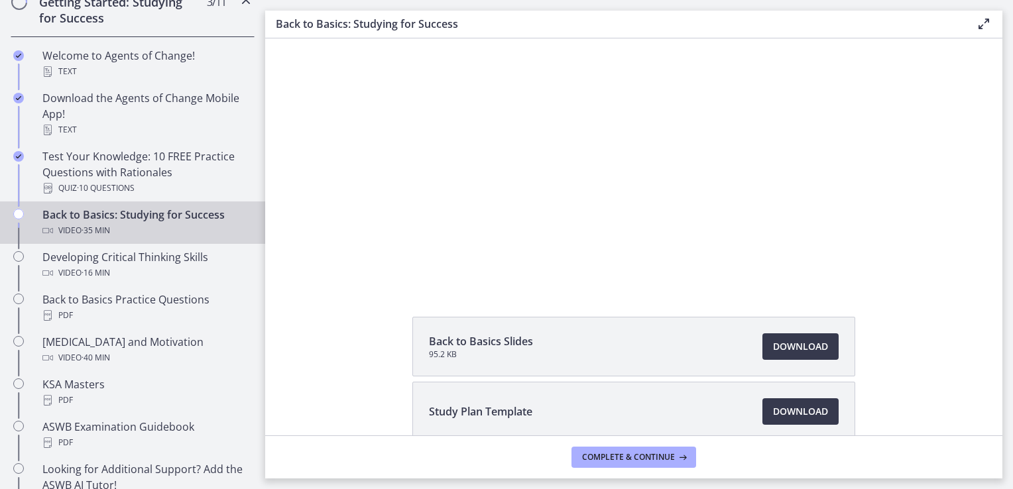
scroll to position [66, 0]
